Goal: Browse casually: Explore the website without a specific task or goal

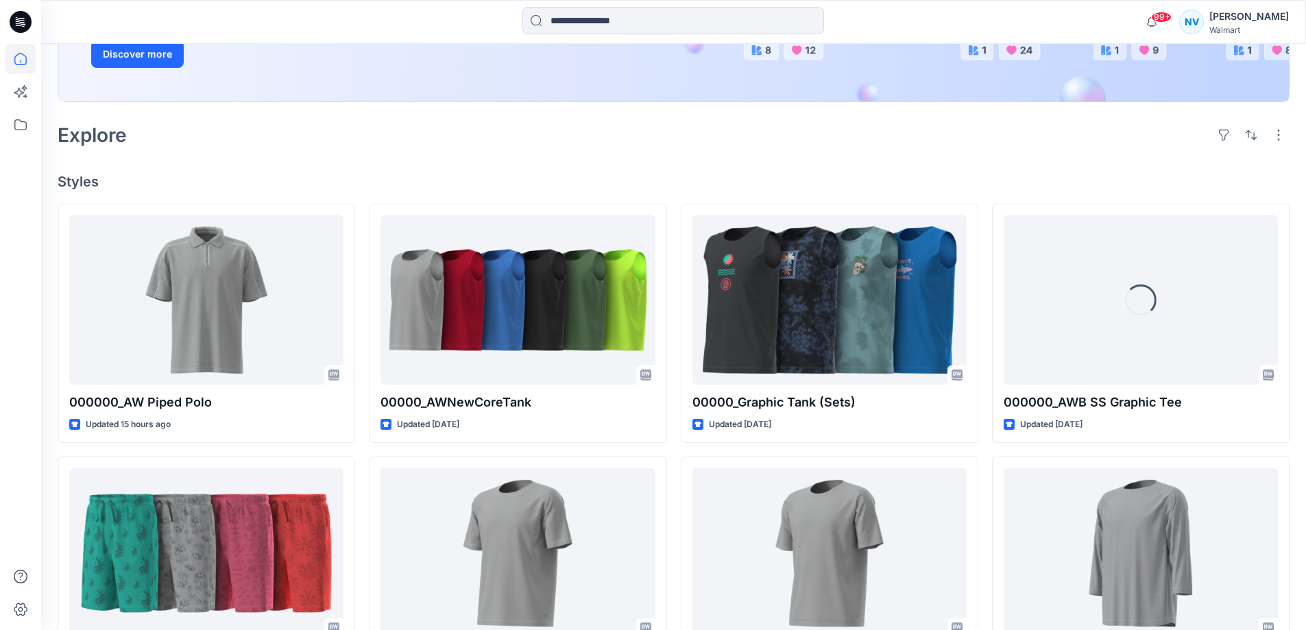
scroll to position [274, 0]
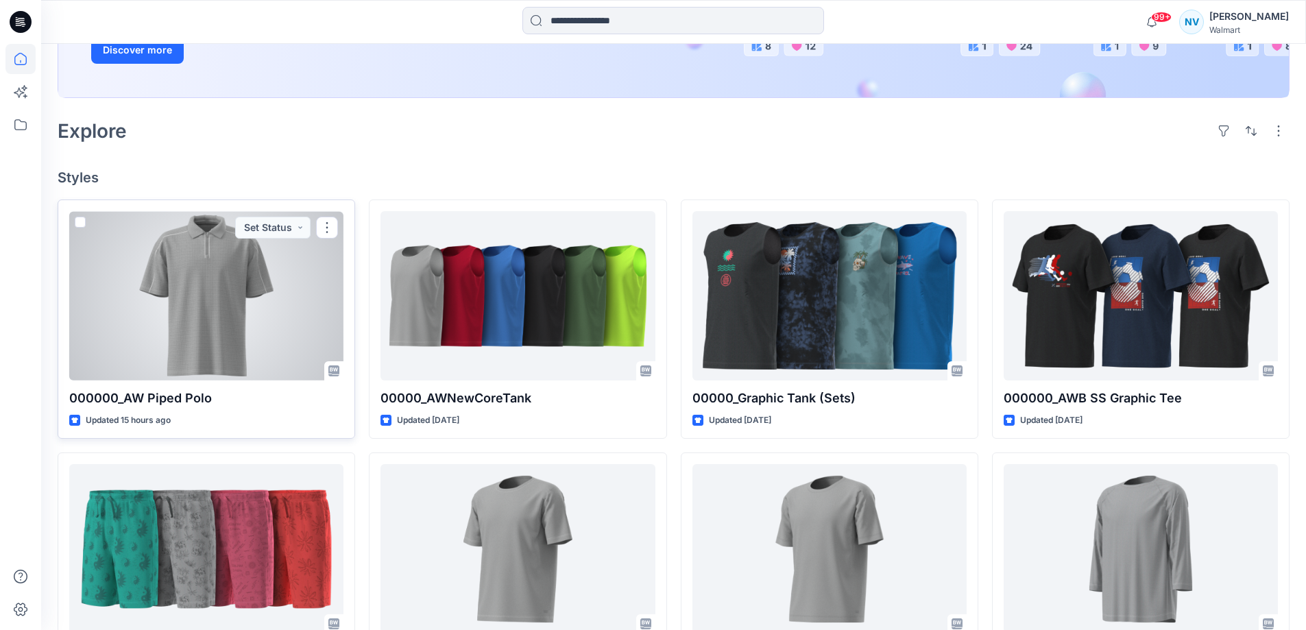
click at [225, 328] on div at bounding box center [206, 295] width 274 height 169
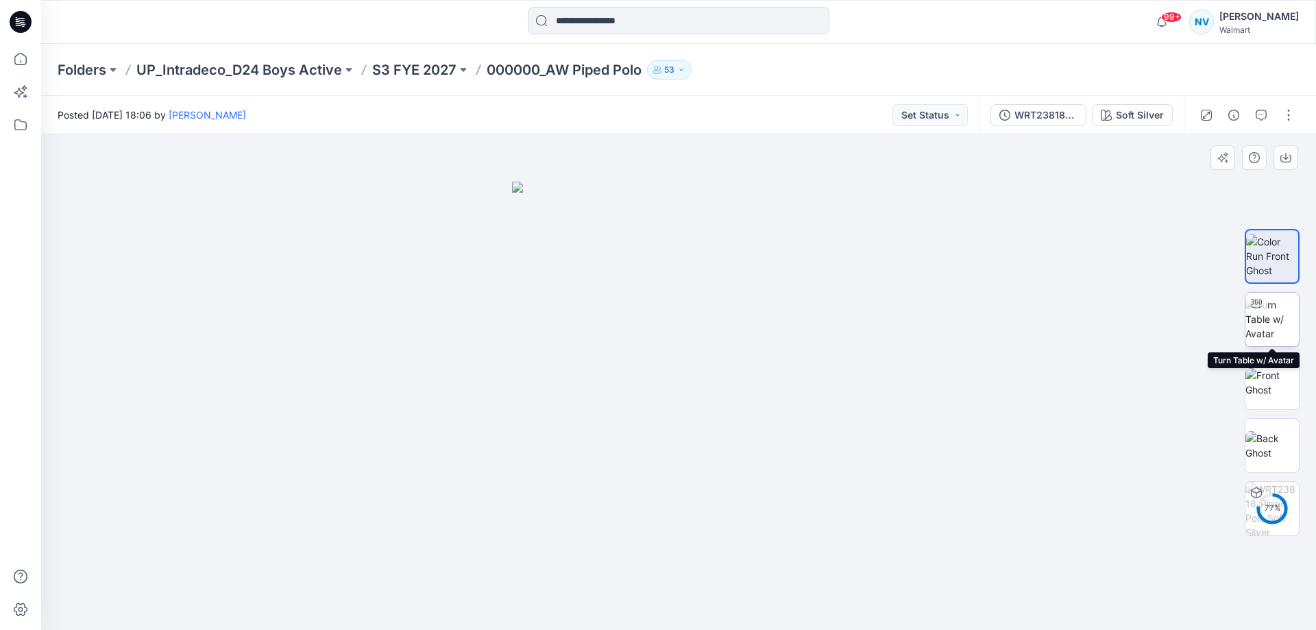
click at [1276, 313] on img at bounding box center [1271, 318] width 53 height 43
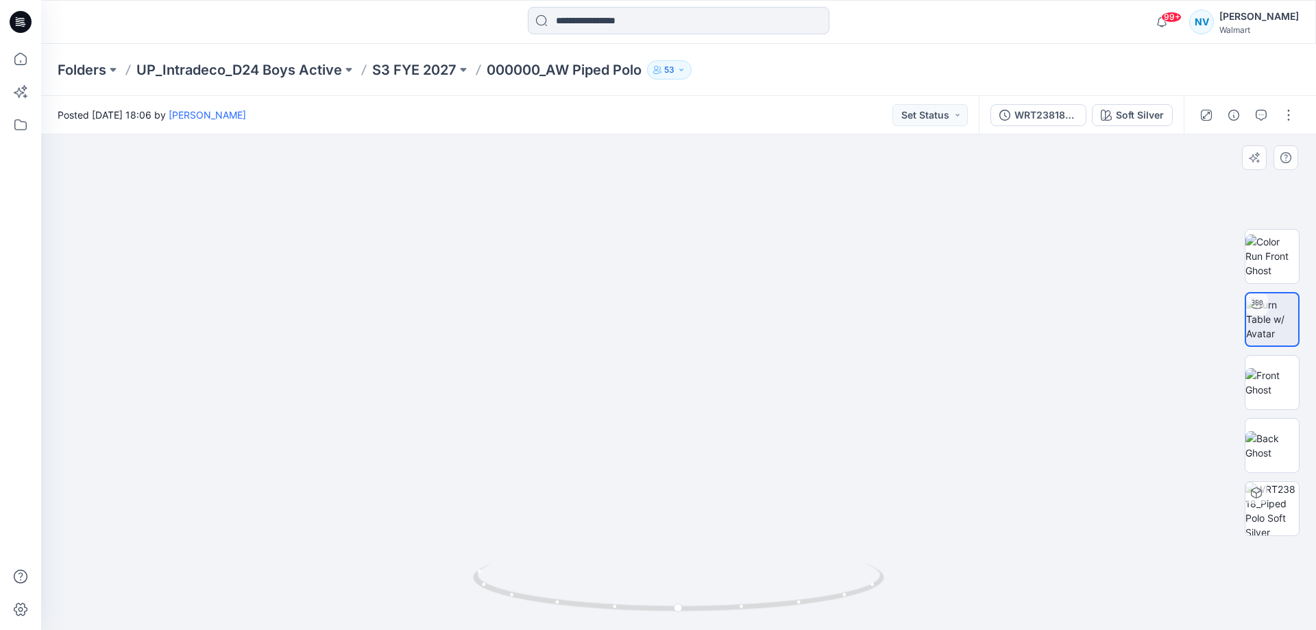
drag, startPoint x: 726, startPoint y: 264, endPoint x: 725, endPoint y: 307, distance: 43.2
click at [725, 307] on img at bounding box center [678, 214] width 1250 height 831
drag, startPoint x: 678, startPoint y: 610, endPoint x: 906, endPoint y: 596, distance: 228.7
click at [906, 596] on div at bounding box center [678, 382] width 1275 height 496
drag, startPoint x: 694, startPoint y: 602, endPoint x: 897, endPoint y: 579, distance: 204.2
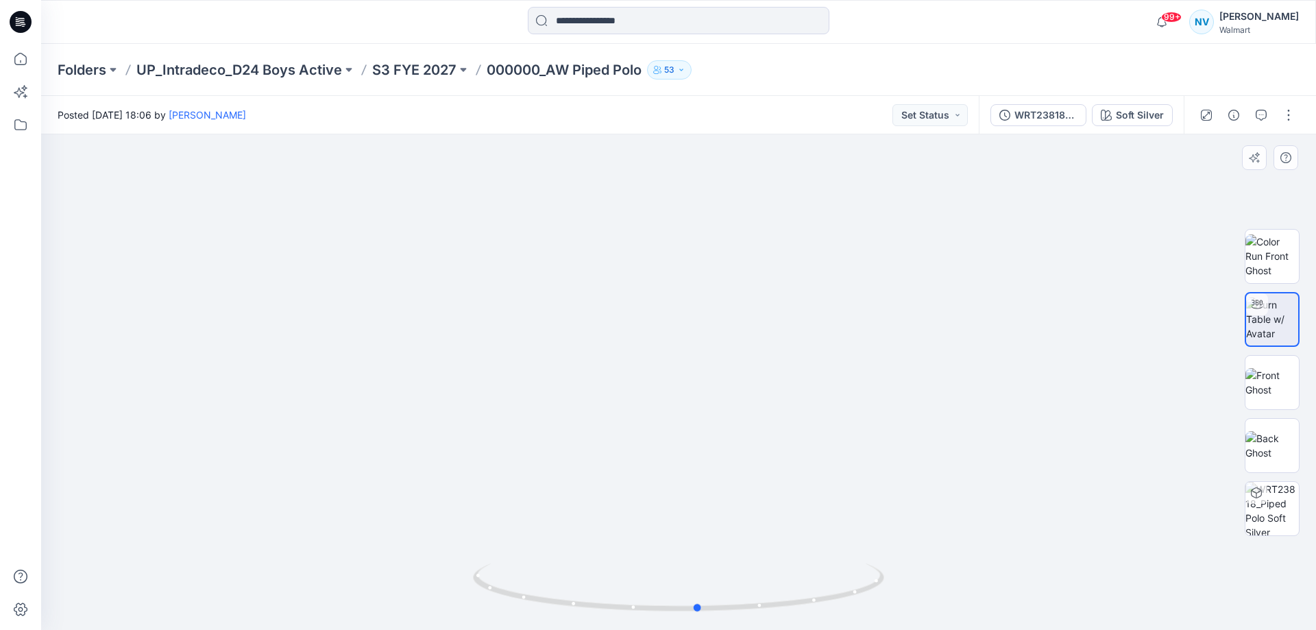
click at [897, 579] on div at bounding box center [678, 382] width 1275 height 496
drag, startPoint x: 687, startPoint y: 245, endPoint x: 724, endPoint y: 558, distance: 315.3
click at [724, 558] on img at bounding box center [712, 149] width 2241 height 962
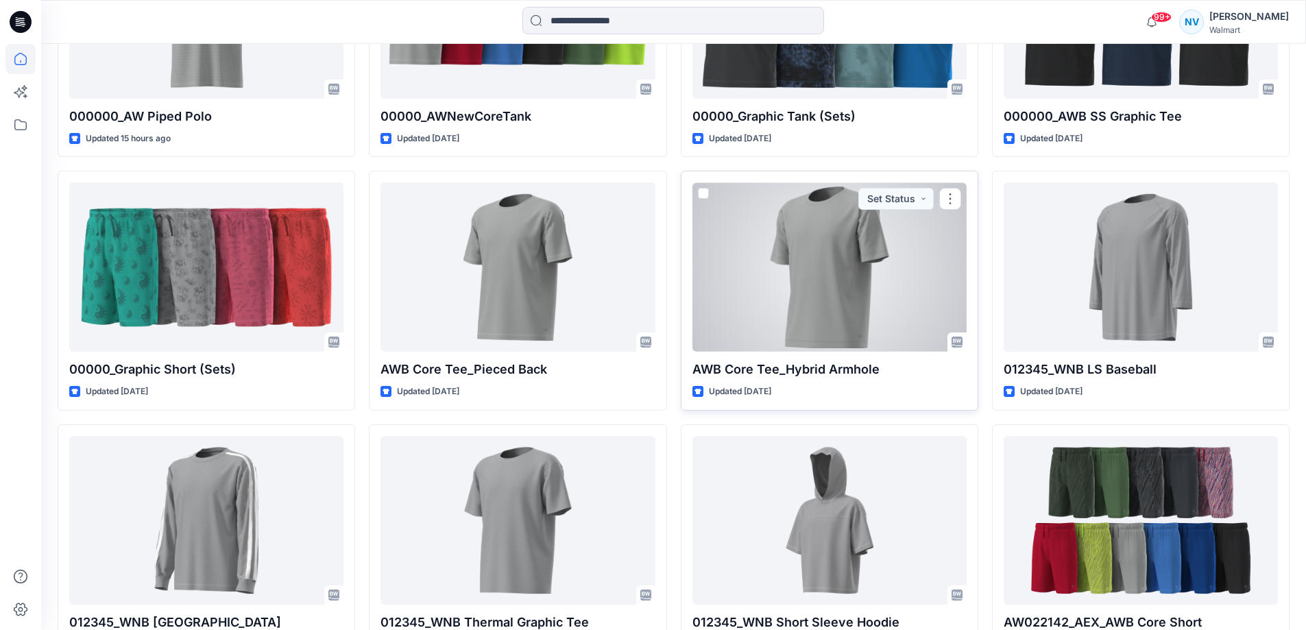
scroll to position [655, 0]
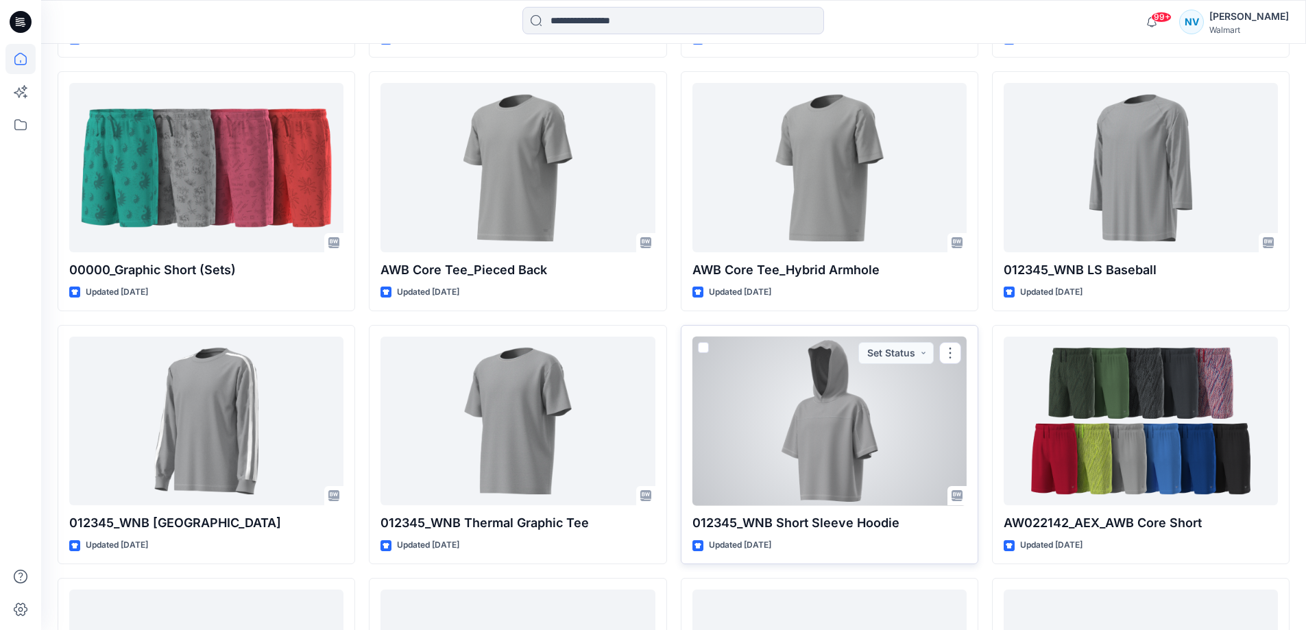
click at [829, 470] on div at bounding box center [829, 421] width 274 height 169
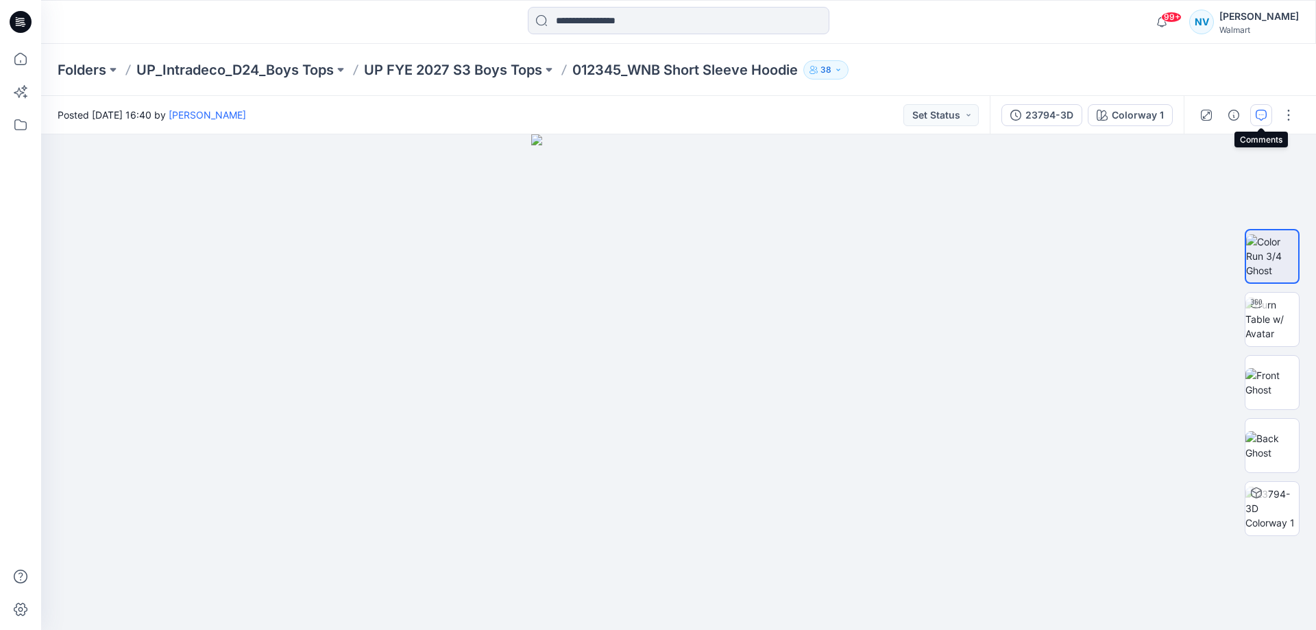
click at [1264, 118] on icon "button" at bounding box center [1261, 115] width 11 height 11
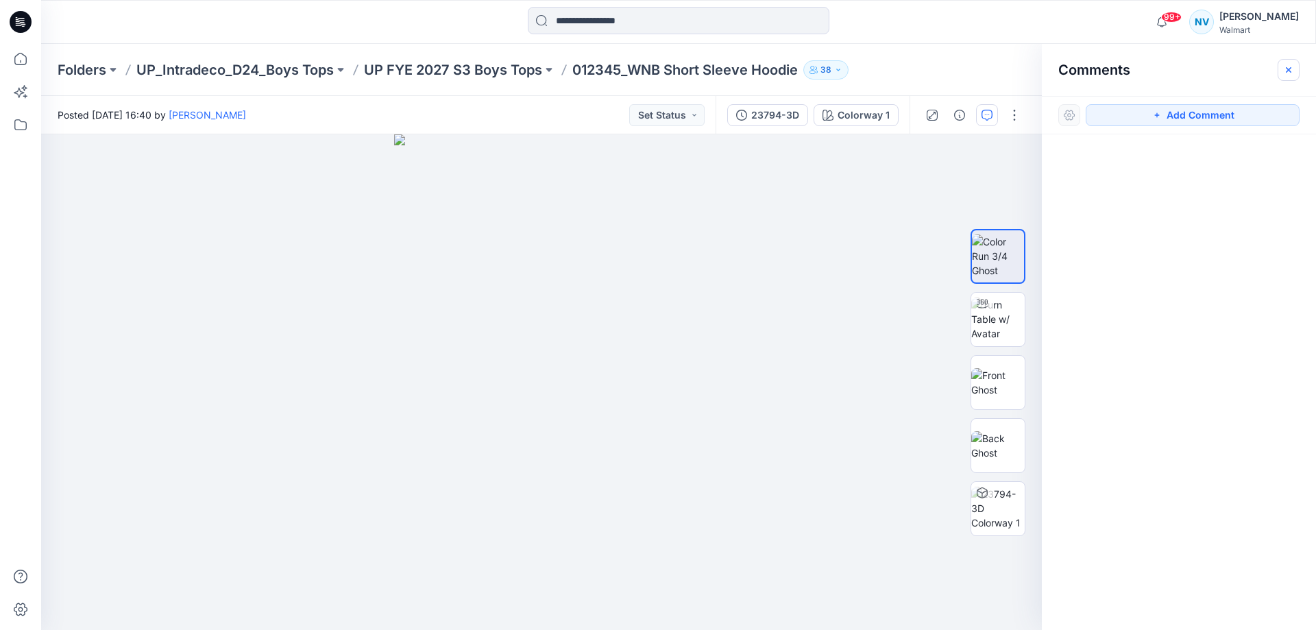
click at [1284, 75] on button "button" at bounding box center [1288, 70] width 22 height 22
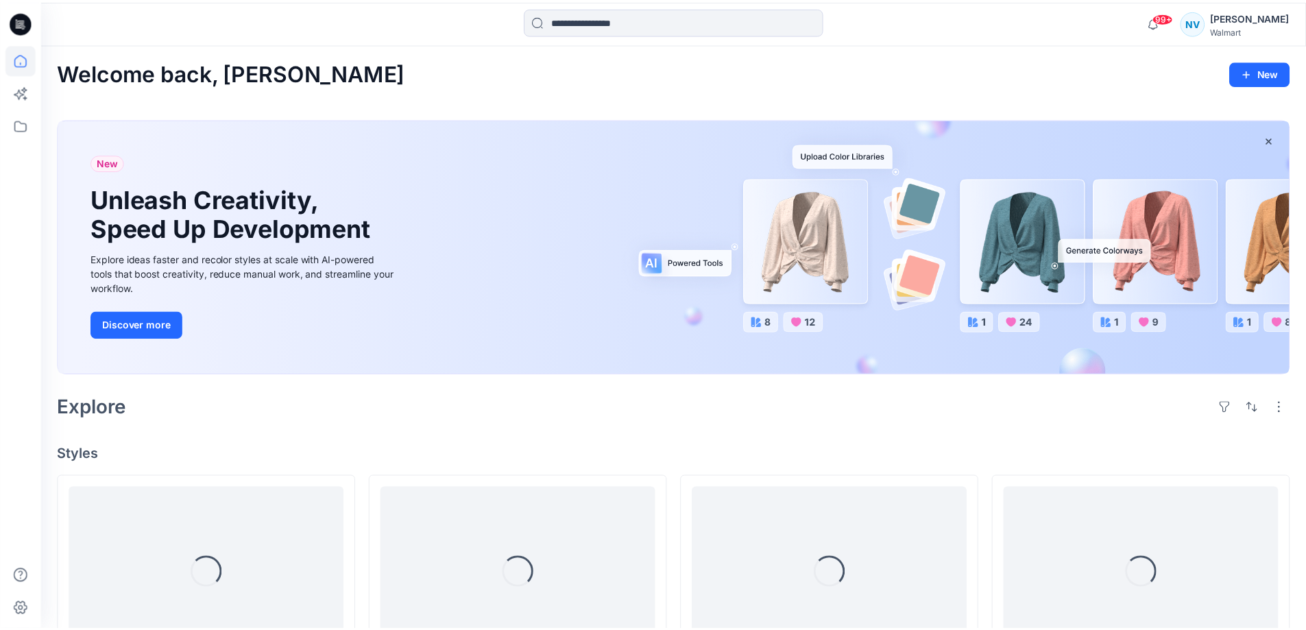
scroll to position [655, 0]
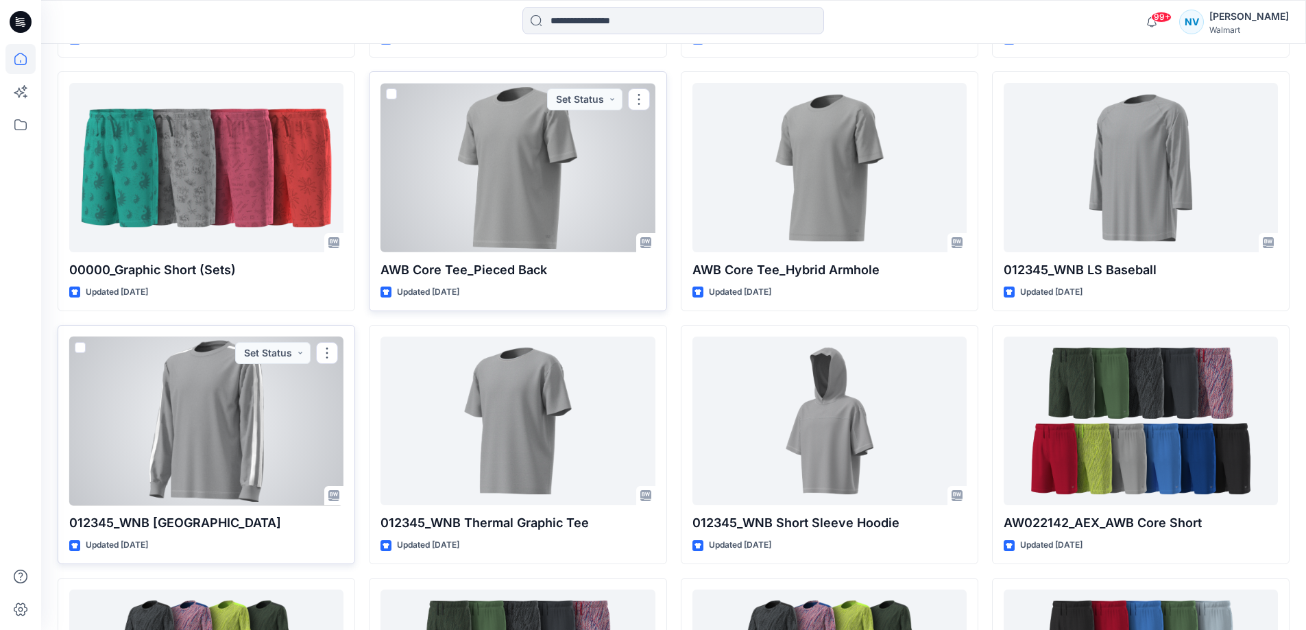
click at [162, 437] on div at bounding box center [206, 421] width 274 height 169
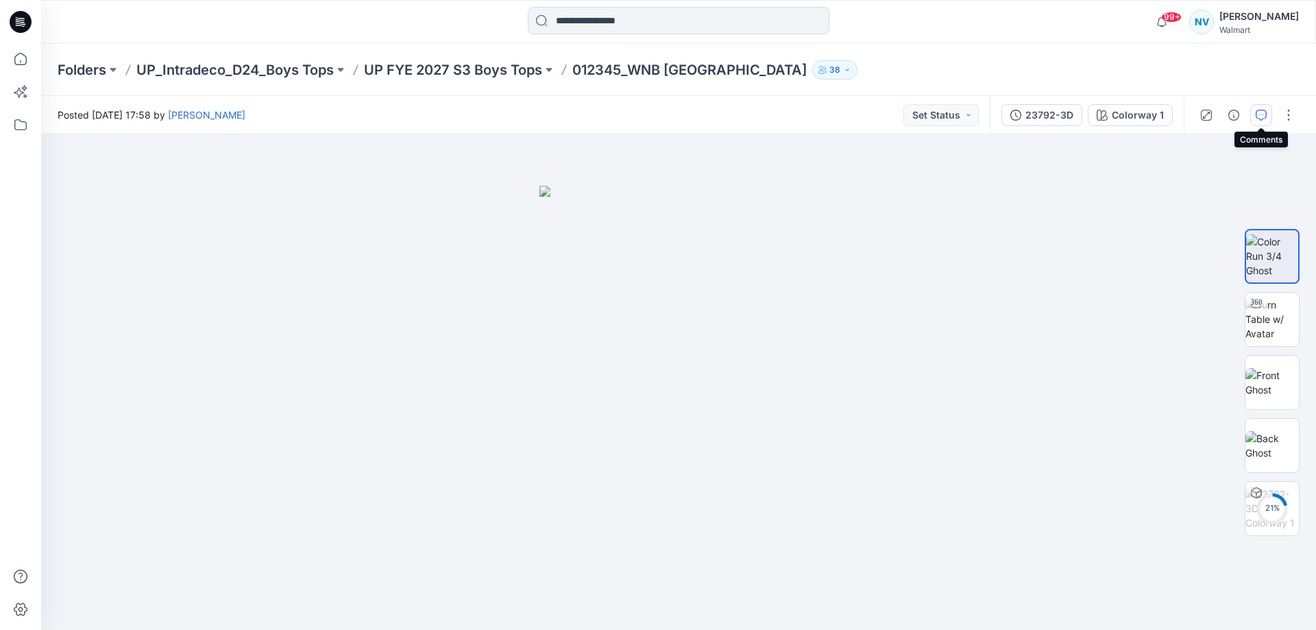
click at [1264, 117] on icon "button" at bounding box center [1261, 115] width 11 height 11
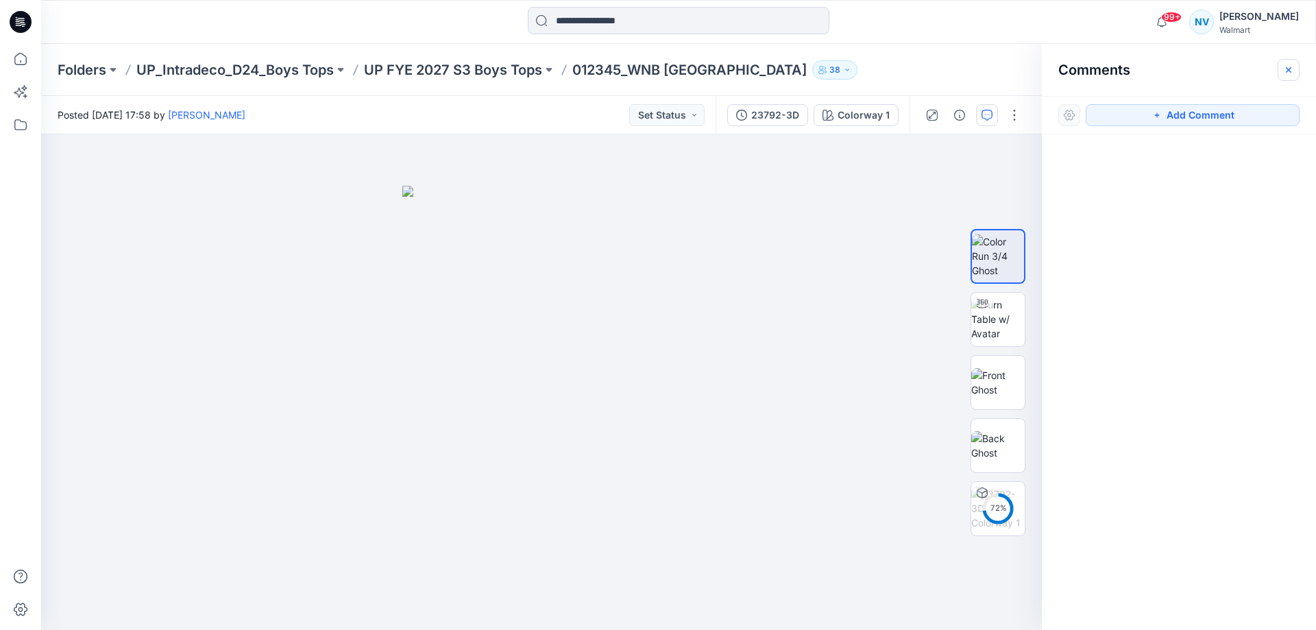
click at [1282, 72] on button "button" at bounding box center [1288, 70] width 22 height 22
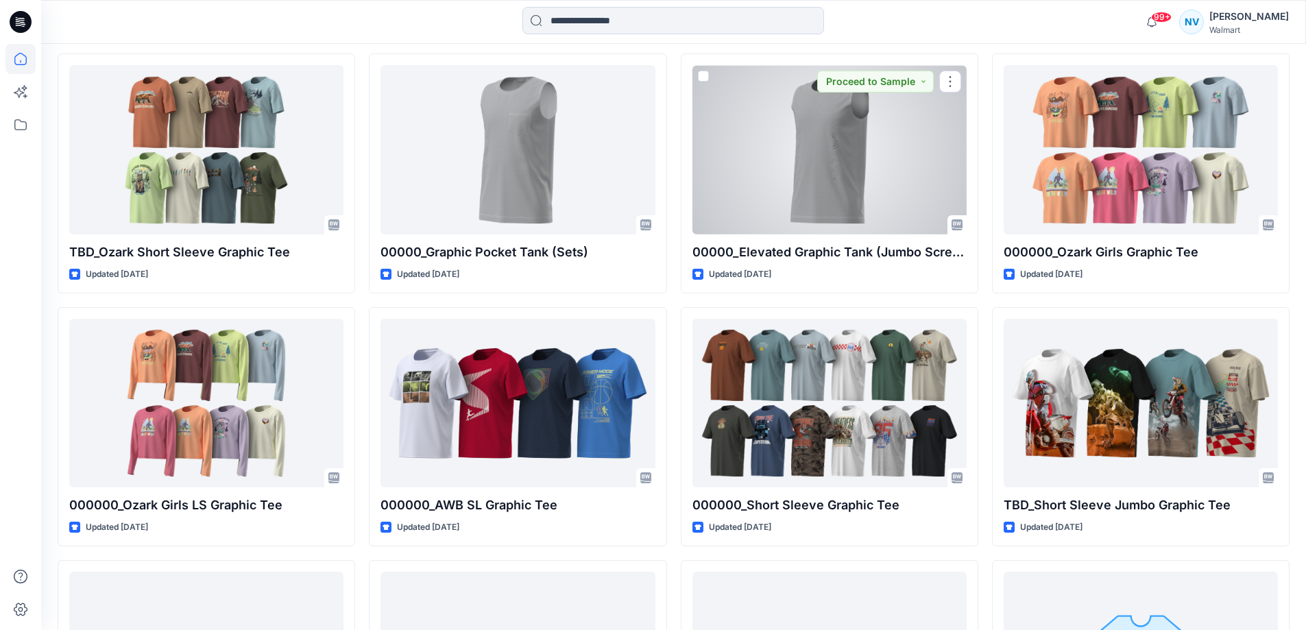
scroll to position [1962, 0]
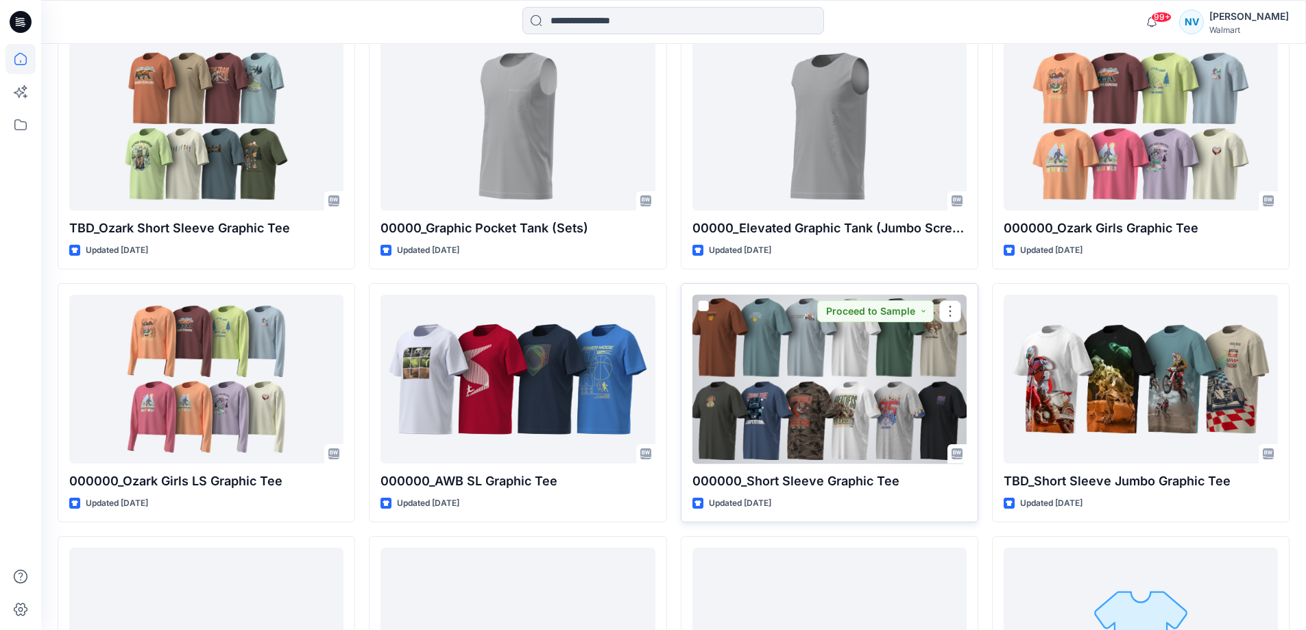
click at [860, 425] on div at bounding box center [829, 379] width 274 height 169
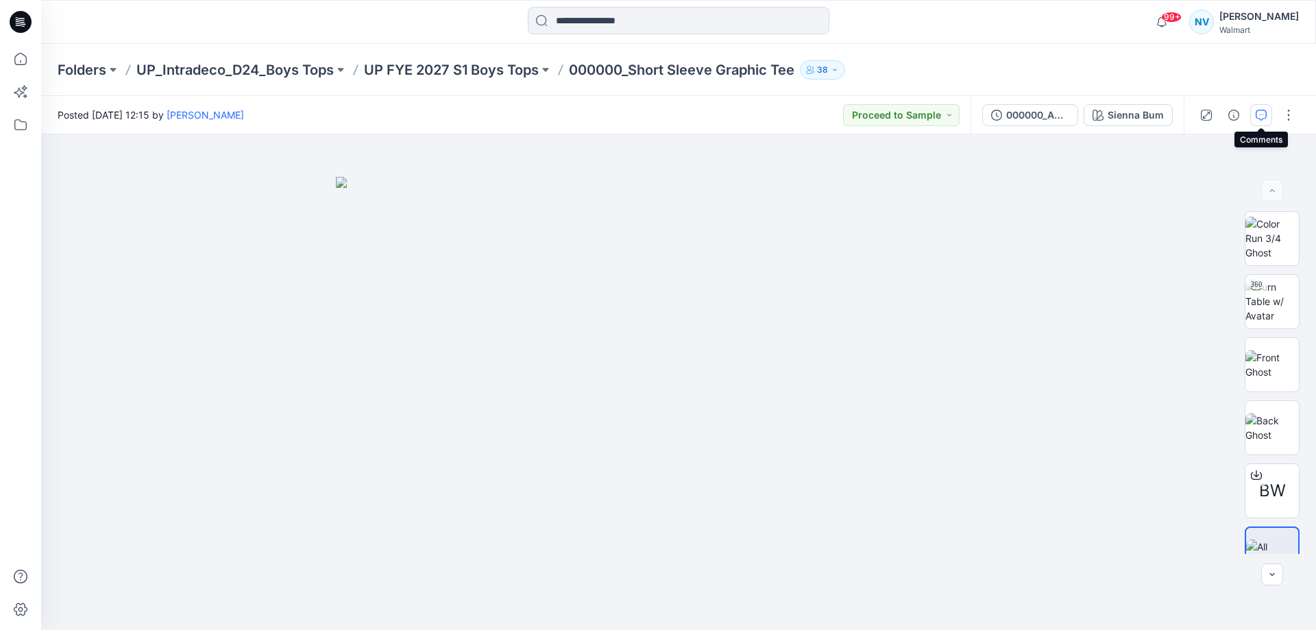
click at [1262, 114] on icon "button" at bounding box center [1261, 115] width 11 height 11
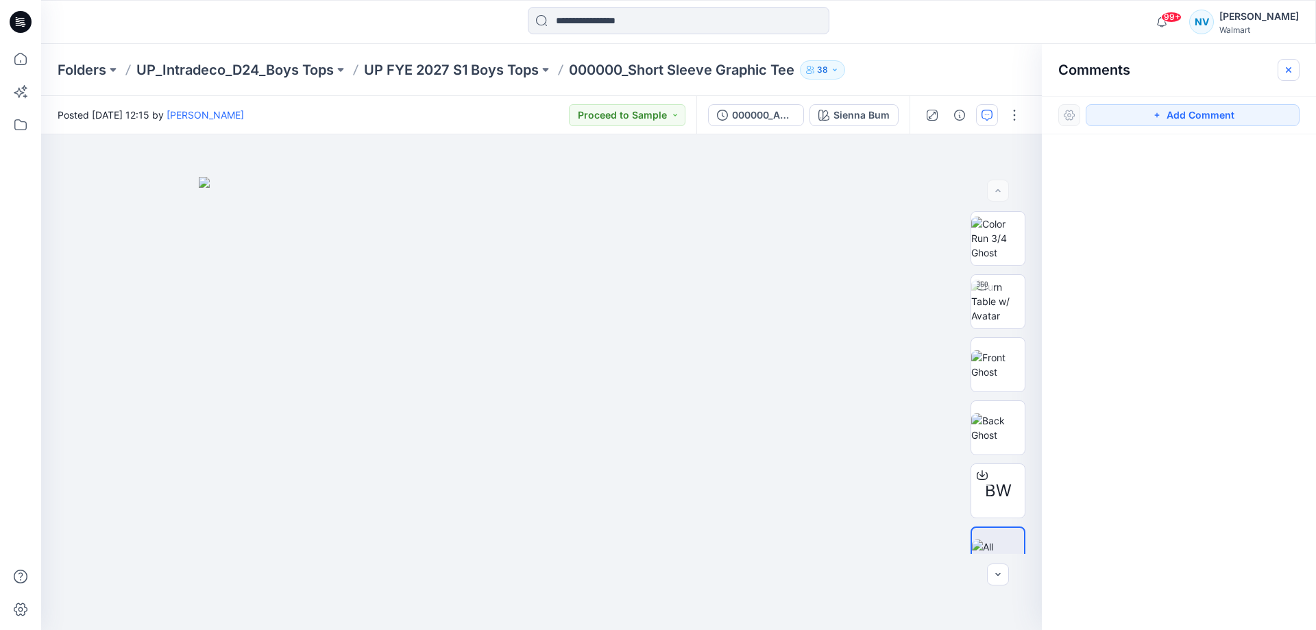
click at [1284, 74] on icon "button" at bounding box center [1288, 69] width 11 height 11
